Goal: Task Accomplishment & Management: Use online tool/utility

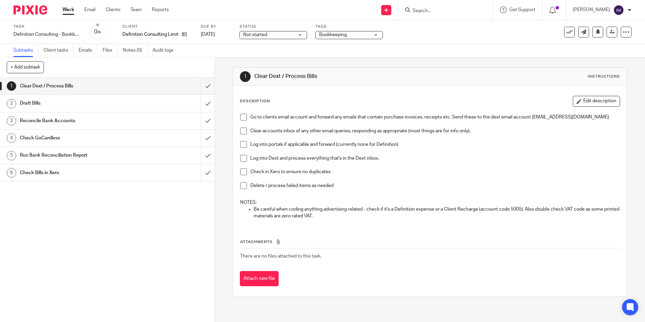
click at [67, 0] on div "Work Email Clients Team Reports Work Email Clients Team Reports Settings" at bounding box center [117, 10] width 123 height 20
click at [68, 7] on link "Work" at bounding box center [68, 9] width 12 height 7
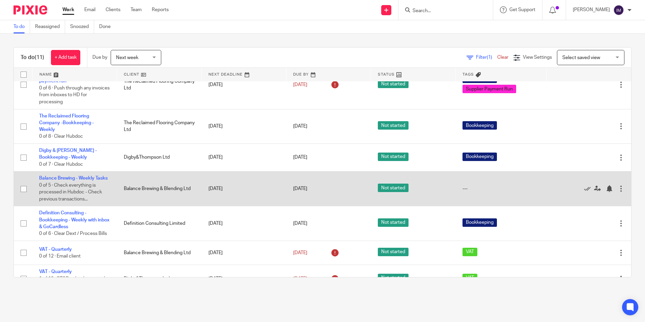
scroll to position [151, 0]
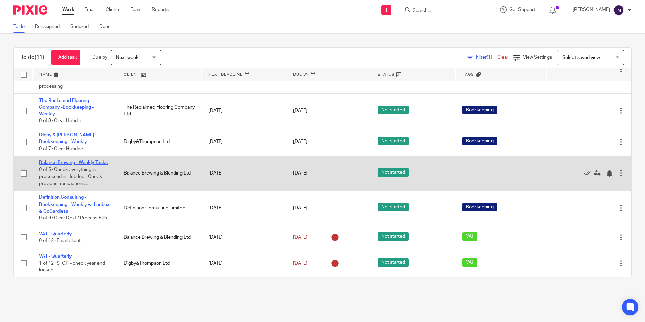
click at [66, 160] on link "Balance Brewing - Weekly Tasks" at bounding box center [73, 162] width 69 height 5
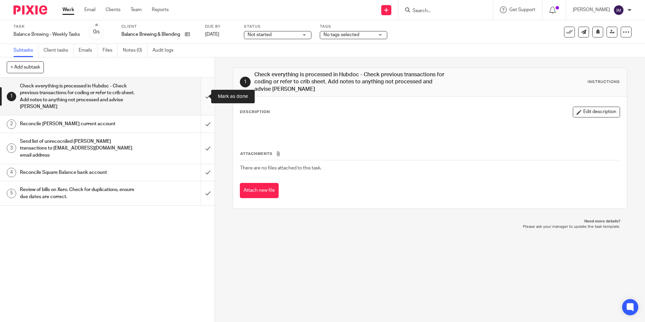
click at [200, 97] on input "submit" at bounding box center [107, 96] width 215 height 37
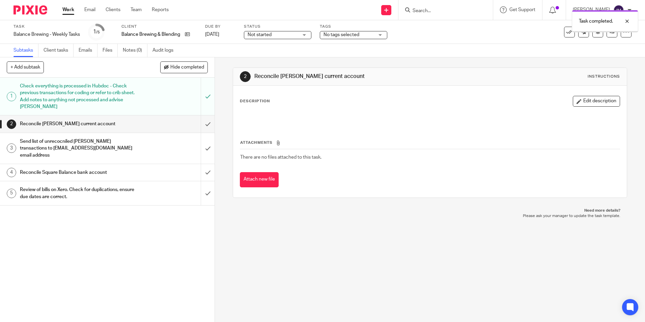
click at [201, 122] on input "submit" at bounding box center [107, 123] width 215 height 17
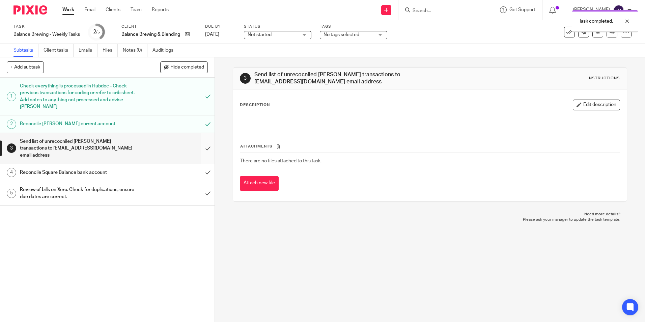
click at [199, 144] on input "submit" at bounding box center [107, 148] width 215 height 31
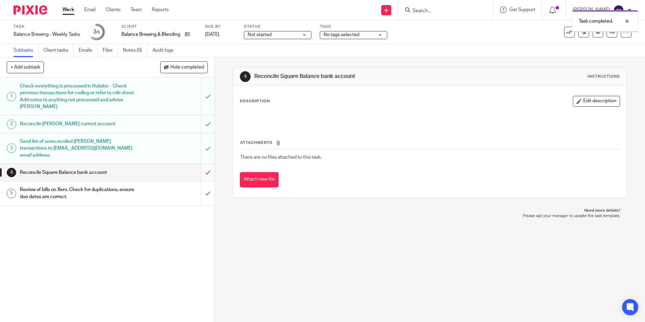
click at [202, 167] on input "submit" at bounding box center [107, 172] width 215 height 17
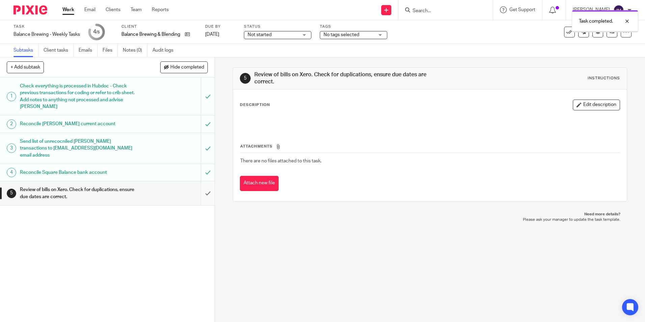
click at [201, 187] on input "submit" at bounding box center [107, 193] width 215 height 24
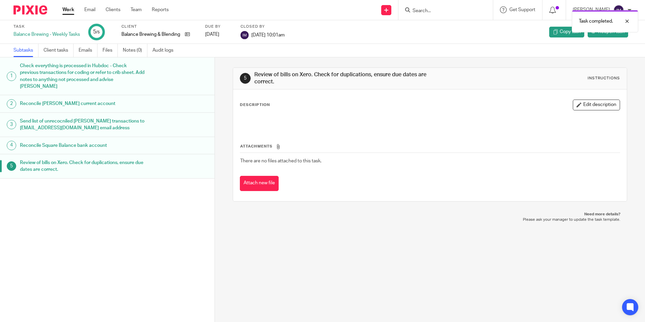
click at [65, 10] on link "Work" at bounding box center [68, 9] width 12 height 7
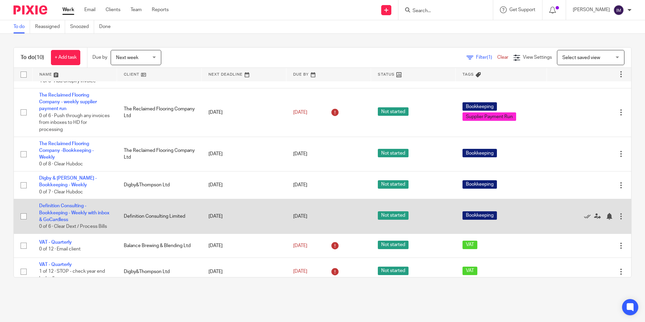
scroll to position [109, 0]
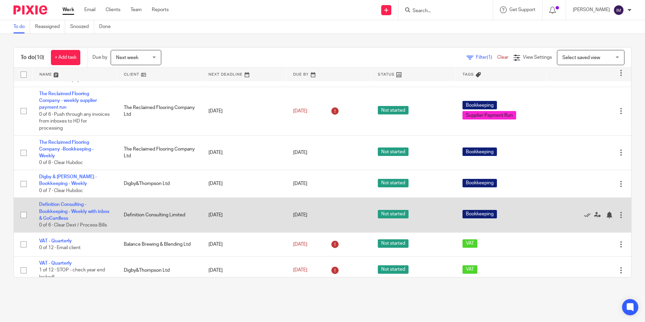
click at [59, 207] on td "Definition Consulting - Bookkeeping - Weekly with inbox & GoCardless 0 of 6 · C…" at bounding box center [74, 215] width 85 height 35
click at [60, 201] on td "Definition Consulting - Bookkeeping - Weekly with inbox & GoCardless 0 of 6 · C…" at bounding box center [74, 215] width 85 height 35
click at [63, 206] on link "Definition Consulting - Bookkeeping - Weekly with inbox & GoCardless" at bounding box center [74, 211] width 70 height 19
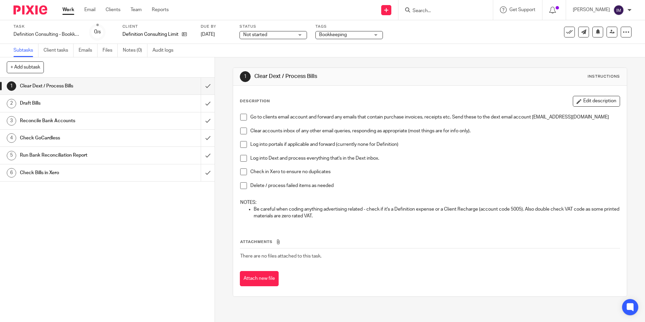
click at [53, 140] on h1 "Check GoCardless" at bounding box center [78, 138] width 116 height 10
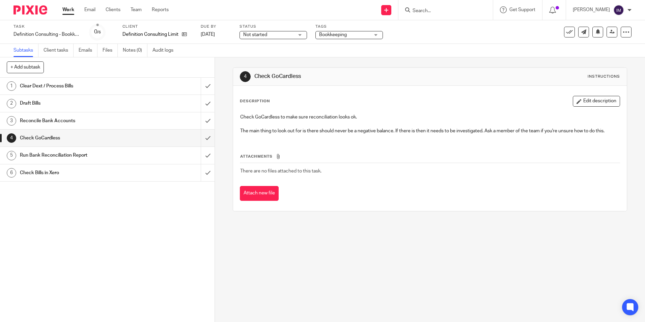
click at [69, 10] on link "Work" at bounding box center [68, 9] width 12 height 7
